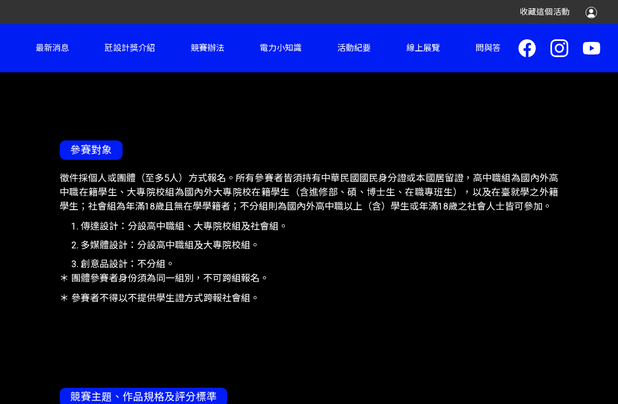
scroll to position [504, 0]
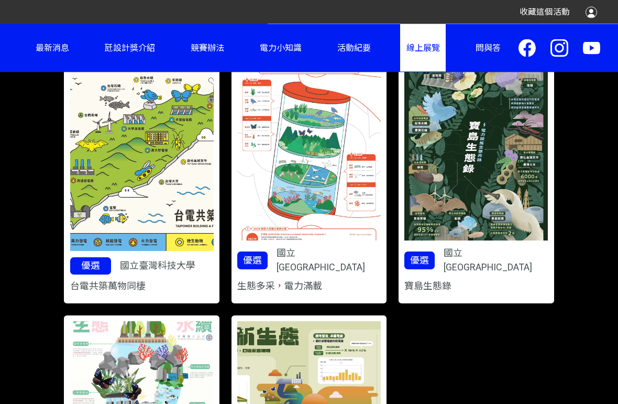
scroll to position [1681, 0]
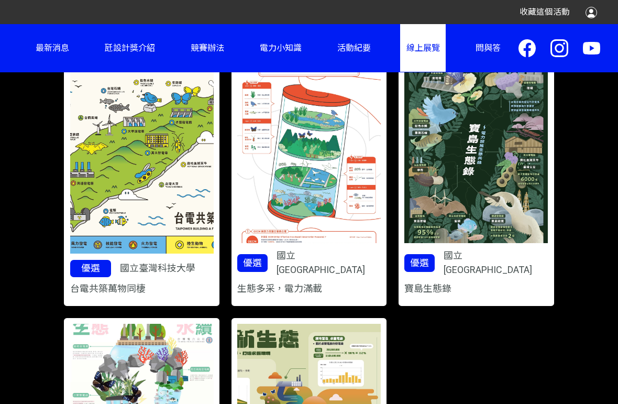
click at [332, 249] on p "國立[GEOGRAPHIC_DATA]" at bounding box center [329, 263] width 104 height 28
click at [340, 249] on p "國立[GEOGRAPHIC_DATA]" at bounding box center [329, 263] width 104 height 28
click at [325, 251] on div "優選 國立雲林科技大學" at bounding box center [309, 266] width 144 height 34
click at [299, 249] on p "國立[GEOGRAPHIC_DATA]" at bounding box center [329, 263] width 104 height 28
click at [268, 254] on p "優選" at bounding box center [252, 263] width 30 height 18
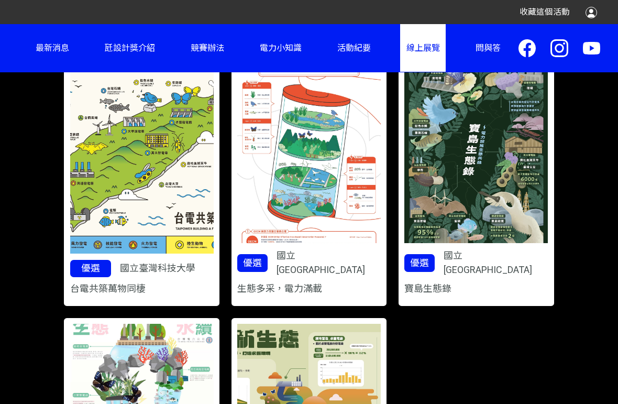
click at [316, 249] on p "國立[GEOGRAPHIC_DATA]" at bounding box center [329, 263] width 104 height 28
click at [351, 157] on img at bounding box center [309, 150] width 144 height 185
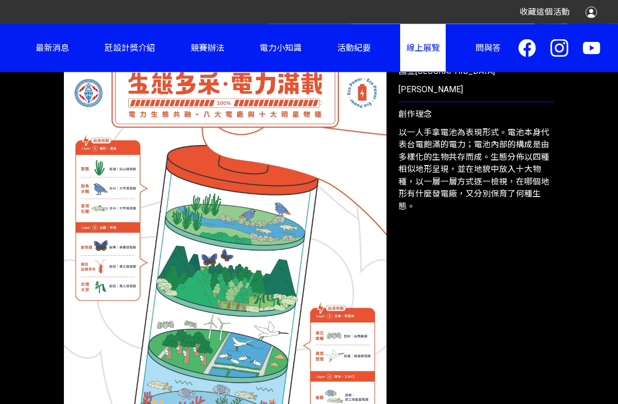
scroll to position [421, 0]
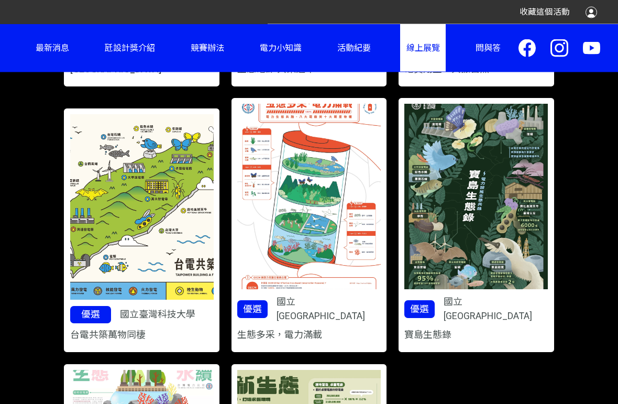
scroll to position [1635, 0]
click at [496, 269] on img at bounding box center [476, 196] width 144 height 185
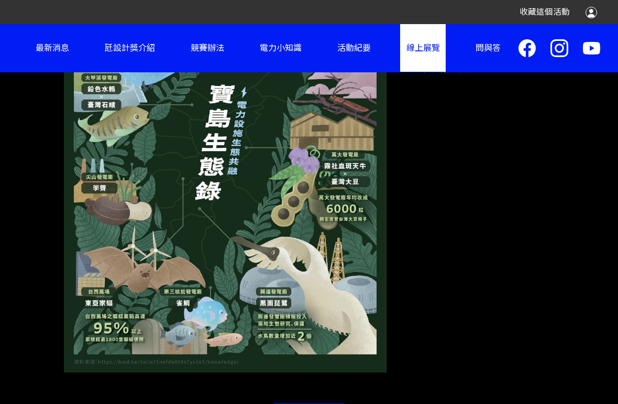
scroll to position [566, 0]
